Goal: Entertainment & Leisure: Consume media (video, audio)

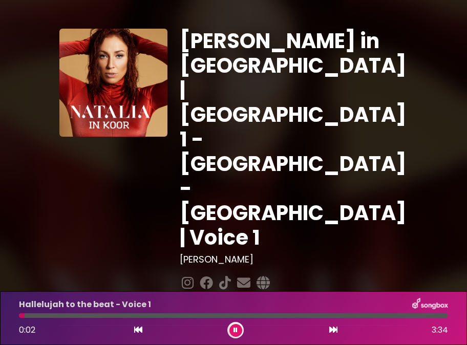
scroll to position [214, 0]
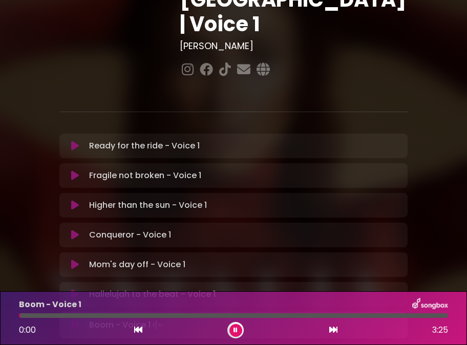
click at [74, 289] on icon at bounding box center [75, 294] width 8 height 10
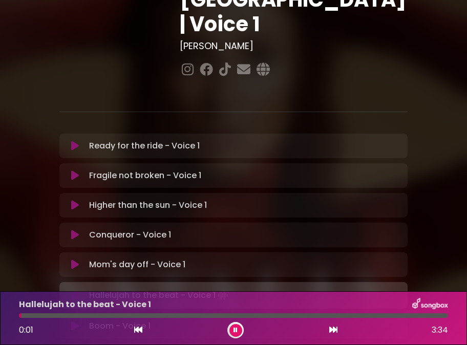
click at [73, 290] on icon at bounding box center [75, 295] width 7 height 10
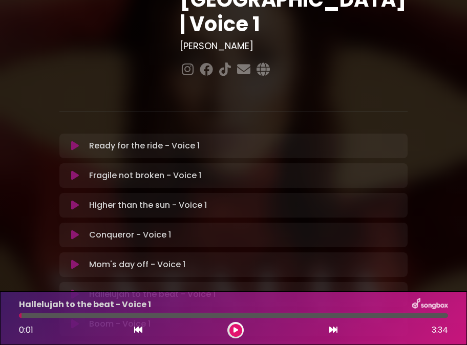
click at [73, 319] on icon at bounding box center [75, 324] width 8 height 10
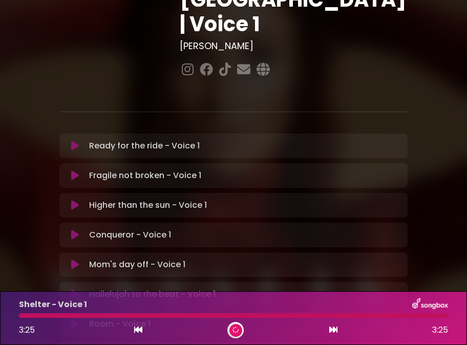
click at [73, 319] on icon at bounding box center [75, 324] width 8 height 10
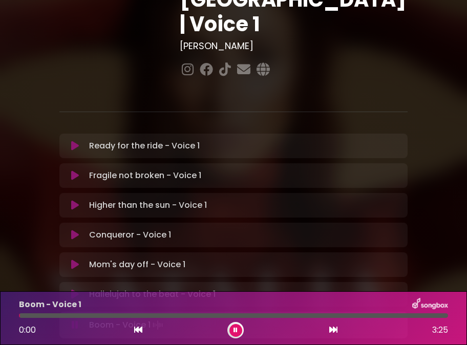
click at [73, 320] on icon at bounding box center [75, 325] width 7 height 10
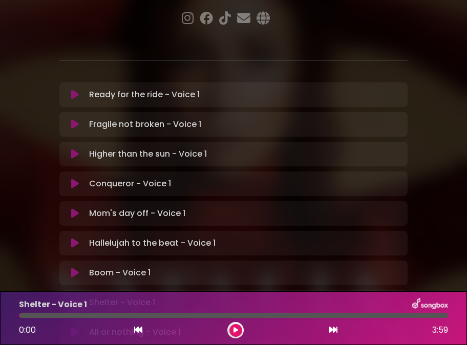
click at [73, 327] on icon at bounding box center [75, 332] width 8 height 11
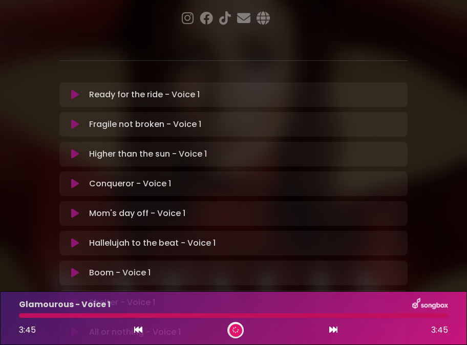
click at [75, 327] on icon at bounding box center [75, 332] width 8 height 10
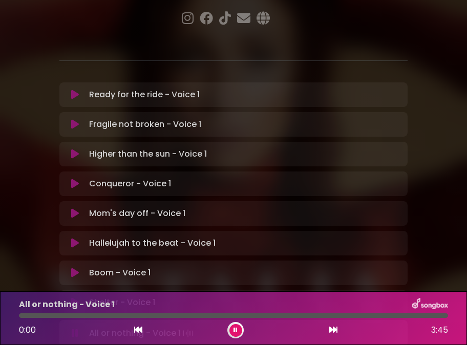
click at [75, 328] on icon at bounding box center [75, 333] width 7 height 11
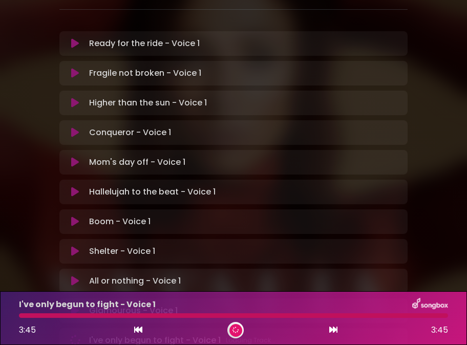
scroll to position [318, 0]
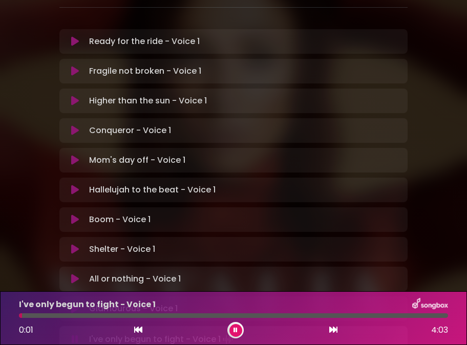
click at [76, 335] on icon at bounding box center [76, 339] width 12 height 9
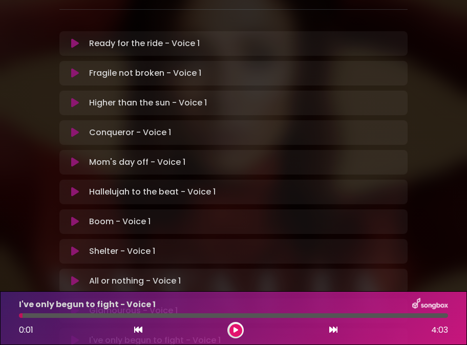
click at [74, 305] on icon at bounding box center [75, 311] width 12 height 13
click at [74, 307] on icon at bounding box center [75, 312] width 7 height 10
click at [72, 335] on icon at bounding box center [75, 340] width 8 height 10
click at [74, 335] on icon at bounding box center [75, 340] width 8 height 10
click at [74, 335] on icon at bounding box center [75, 341] width 12 height 12
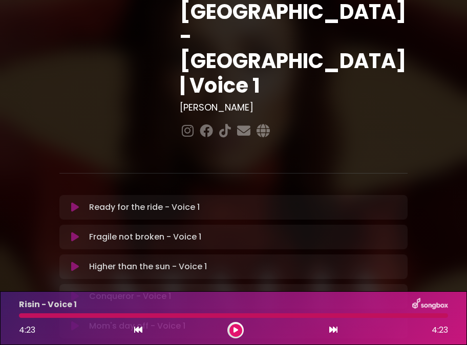
scroll to position [111, 0]
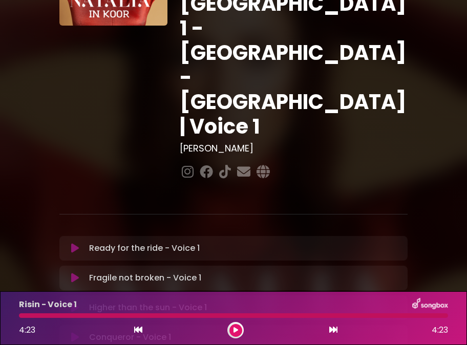
click at [73, 243] on icon at bounding box center [75, 248] width 8 height 10
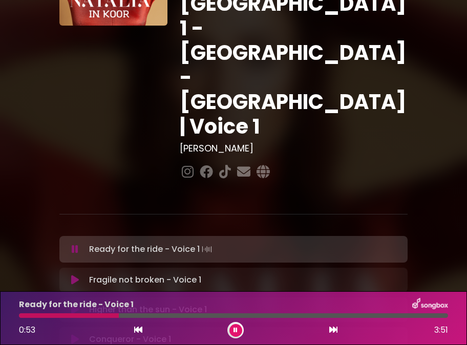
click at [76, 244] on icon at bounding box center [75, 249] width 7 height 10
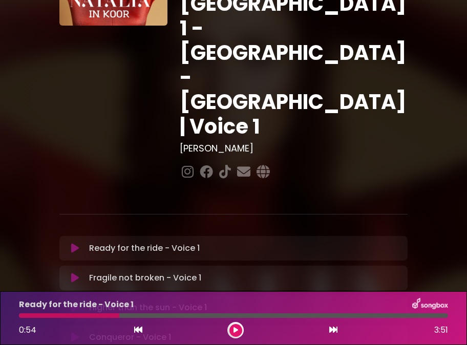
click at [71, 243] on button at bounding box center [75, 248] width 19 height 10
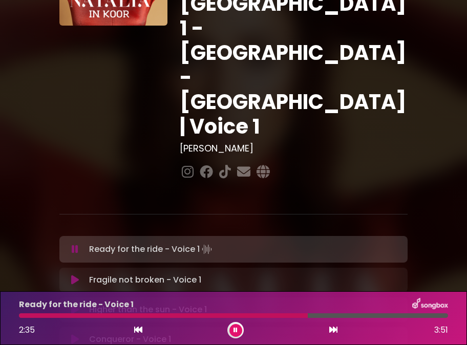
click at [71, 244] on button at bounding box center [75, 249] width 19 height 10
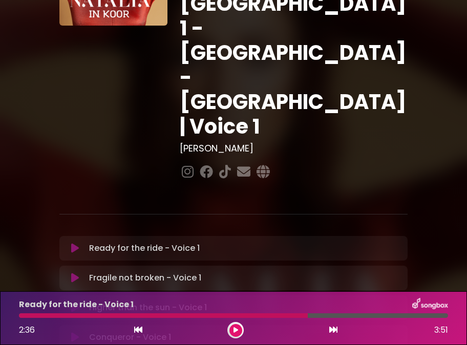
click at [285, 314] on div at bounding box center [163, 315] width 289 height 5
click at [76, 243] on icon at bounding box center [75, 248] width 8 height 10
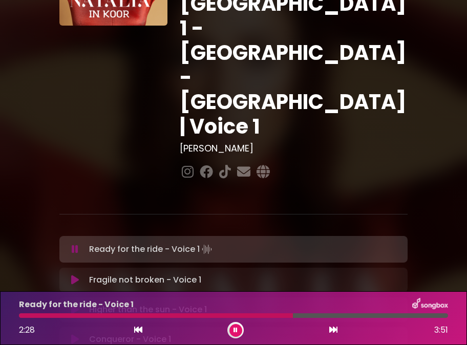
click at [280, 313] on div at bounding box center [233, 315] width 429 height 5
click at [261, 314] on div at bounding box center [151, 315] width 264 height 5
click at [234, 329] on icon at bounding box center [236, 330] width 4 height 6
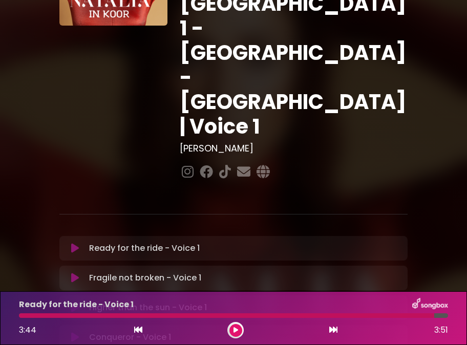
click at [137, 330] on icon at bounding box center [138, 330] width 8 height 8
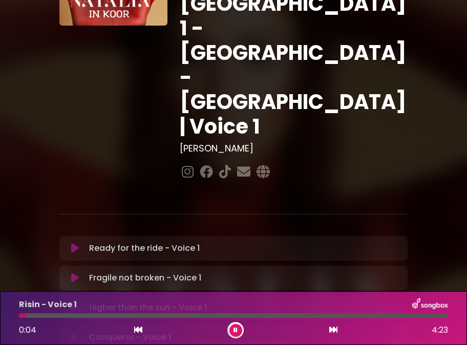
click at [334, 330] on icon at bounding box center [333, 330] width 8 height 8
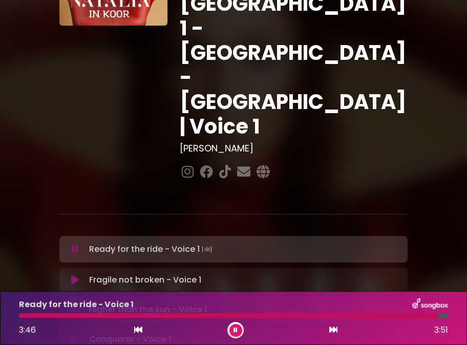
click at [141, 329] on icon at bounding box center [138, 330] width 8 height 8
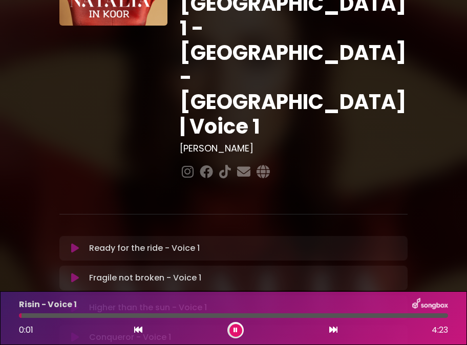
click at [338, 332] on div "0:01 4:23" at bounding box center [233, 330] width 441 height 16
click at [331, 329] on icon at bounding box center [333, 330] width 8 height 8
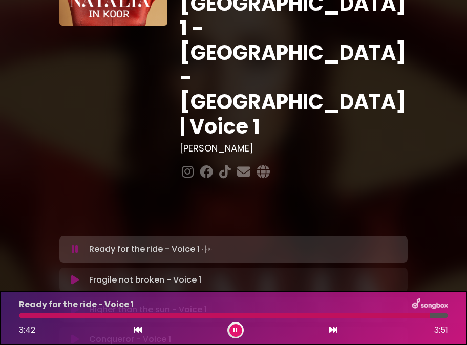
click at [234, 330] on icon at bounding box center [236, 330] width 4 height 6
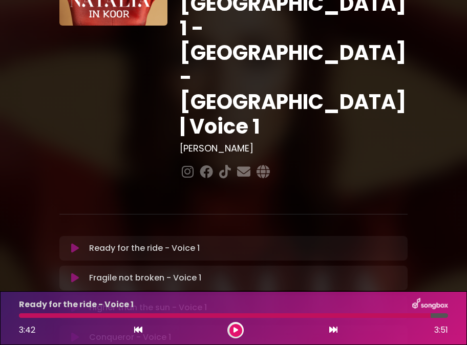
click at [135, 329] on icon at bounding box center [138, 330] width 8 height 8
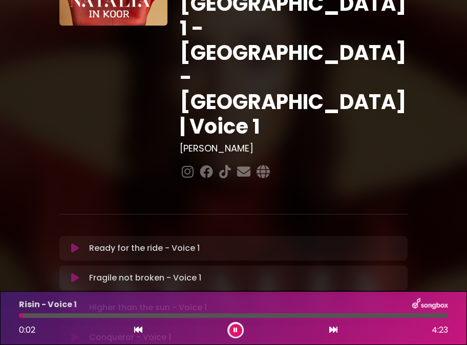
click at [330, 329] on icon at bounding box center [333, 330] width 8 height 8
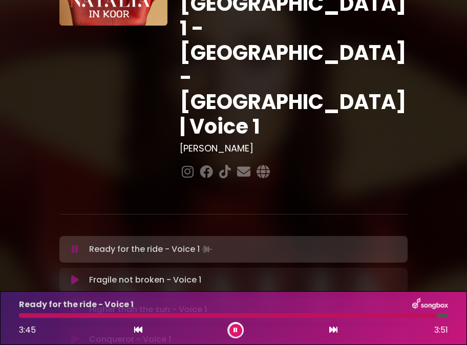
click at [74, 275] on icon at bounding box center [75, 280] width 8 height 10
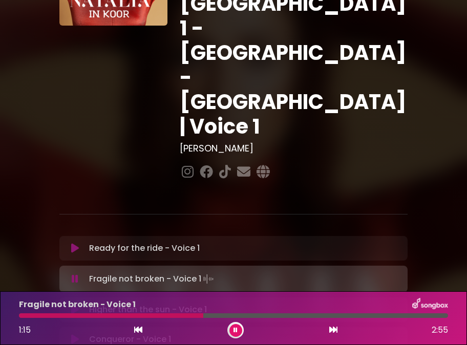
click at [155, 315] on div at bounding box center [111, 315] width 184 height 5
click at [111, 317] on div at bounding box center [88, 315] width 139 height 5
click at [75, 314] on div at bounding box center [233, 315] width 429 height 5
click at [157, 316] on div at bounding box center [99, 315] width 160 height 5
click at [235, 328] on icon at bounding box center [236, 330] width 4 height 6
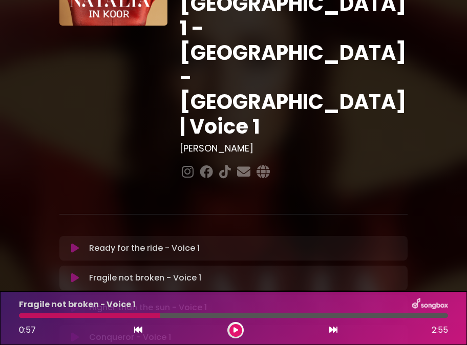
click at [138, 316] on div at bounding box center [89, 315] width 141 height 5
drag, startPoint x: 156, startPoint y: 314, endPoint x: 134, endPoint y: 312, distance: 21.6
click at [134, 312] on div "Fragile not broken - Voice 1 0:57 2:55" at bounding box center [233, 318] width 441 height 40
click at [160, 316] on div at bounding box center [89, 315] width 141 height 5
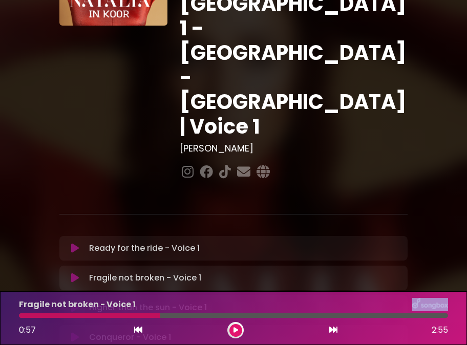
drag, startPoint x: 160, startPoint y: 316, endPoint x: 138, endPoint y: 310, distance: 22.9
click at [138, 310] on div "Fragile not broken - Voice 1 0:57 2:55" at bounding box center [233, 318] width 441 height 40
click at [236, 330] on icon at bounding box center [236, 330] width 5 height 6
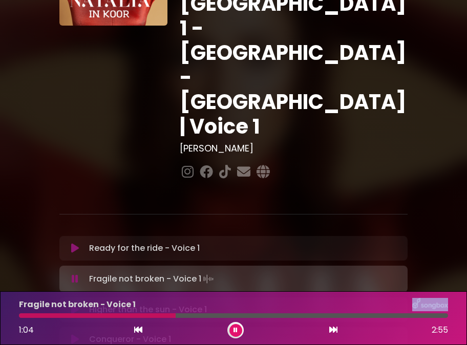
click at [142, 317] on div at bounding box center [97, 315] width 157 height 5
click at [116, 316] on div at bounding box center [83, 315] width 128 height 5
click at [106, 316] on div at bounding box center [101, 315] width 165 height 5
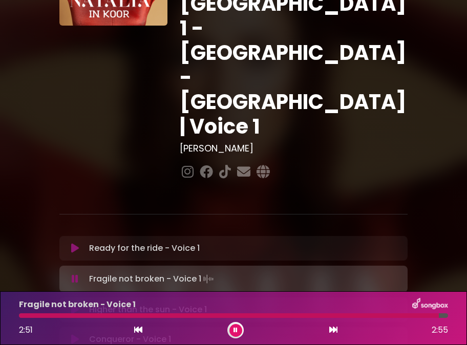
click at [66, 315] on div at bounding box center [229, 315] width 420 height 5
click at [235, 330] on icon at bounding box center [236, 330] width 4 height 6
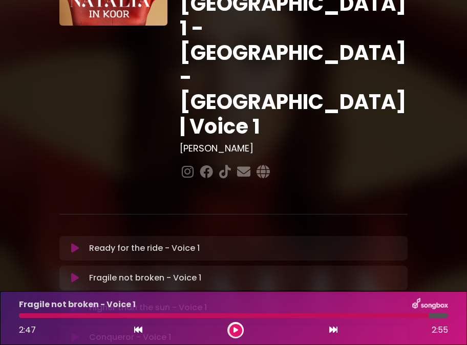
click at [132, 328] on div "2:47 2:55" at bounding box center [233, 330] width 441 height 16
click at [137, 330] on icon at bounding box center [138, 330] width 8 height 8
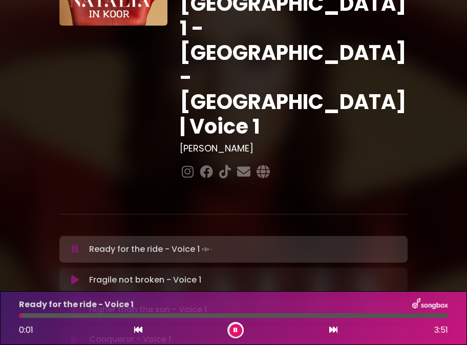
click at [335, 331] on icon at bounding box center [333, 330] width 8 height 8
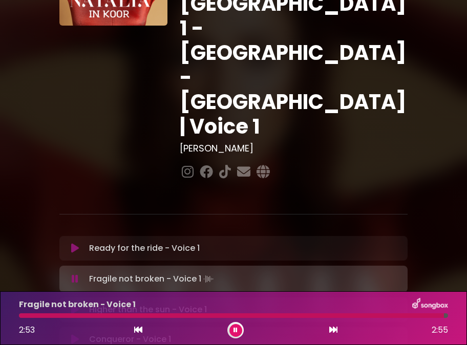
click at [136, 329] on icon at bounding box center [138, 330] width 8 height 8
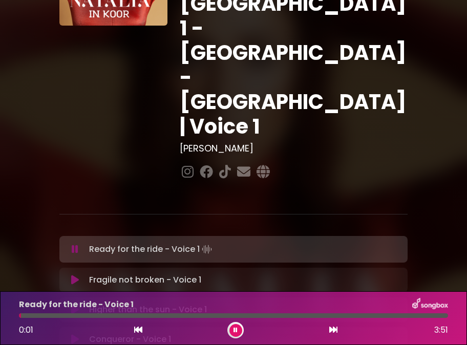
click at [338, 331] on div "0:01 3:51" at bounding box center [233, 330] width 441 height 16
click at [334, 331] on icon at bounding box center [333, 330] width 8 height 8
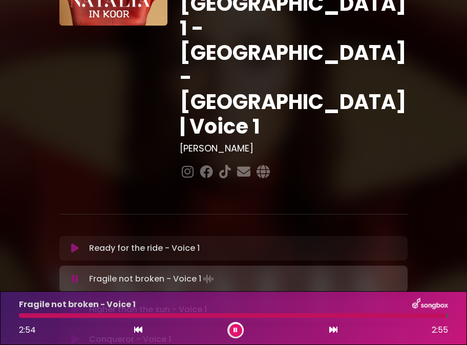
click at [73, 305] on icon at bounding box center [75, 310] width 8 height 10
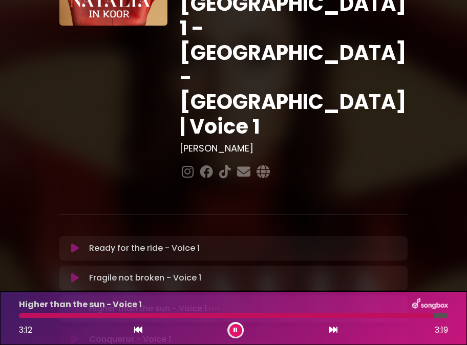
click at [74, 334] on icon at bounding box center [75, 339] width 8 height 10
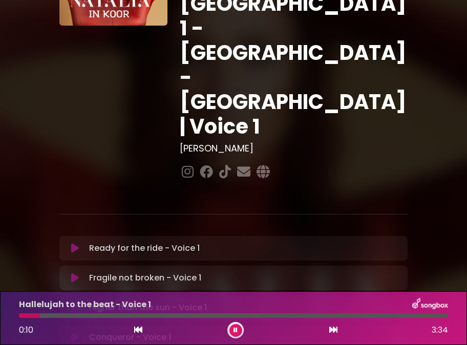
click at [235, 330] on icon at bounding box center [236, 330] width 4 height 6
click at [19, 315] on div at bounding box center [30, 315] width 22 height 5
click at [20, 317] on div at bounding box center [30, 315] width 22 height 5
click at [234, 329] on icon at bounding box center [236, 330] width 5 height 6
click at [237, 329] on icon at bounding box center [236, 330] width 4 height 6
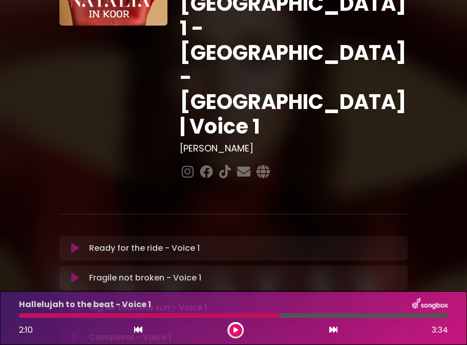
click at [23, 317] on div at bounding box center [149, 315] width 261 height 5
click at [236, 330] on icon at bounding box center [236, 330] width 5 height 6
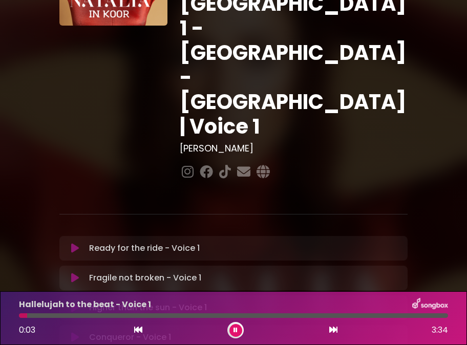
click at [239, 333] on button at bounding box center [235, 330] width 13 height 13
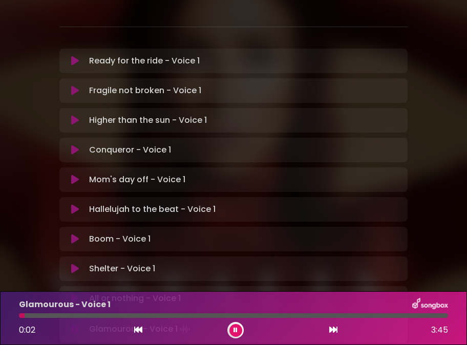
scroll to position [316, 0]
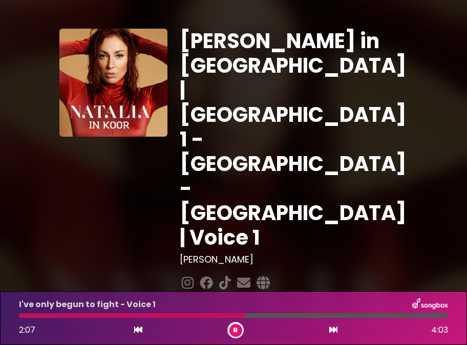
scroll to position [316, 0]
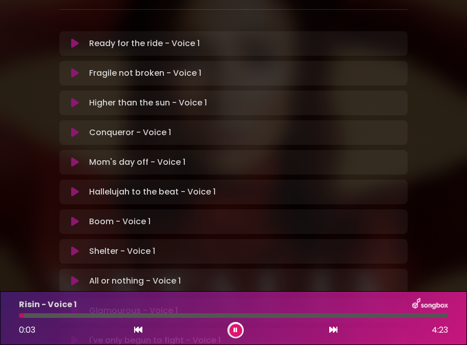
click at [239, 330] on button at bounding box center [235, 330] width 13 height 13
click at [235, 331] on icon at bounding box center [236, 330] width 5 height 6
click at [235, 331] on icon at bounding box center [236, 330] width 4 height 6
click at [21, 317] on div at bounding box center [29, 315] width 20 height 5
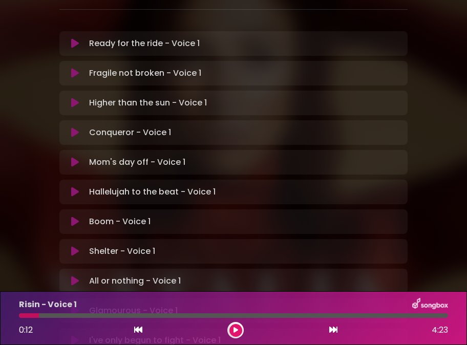
click at [237, 330] on icon at bounding box center [236, 330] width 5 height 6
click at [240, 328] on button at bounding box center [235, 330] width 13 height 13
click at [25, 317] on div at bounding box center [43, 315] width 49 height 5
click at [238, 329] on icon at bounding box center [236, 330] width 5 height 6
